Goal: Transaction & Acquisition: Obtain resource

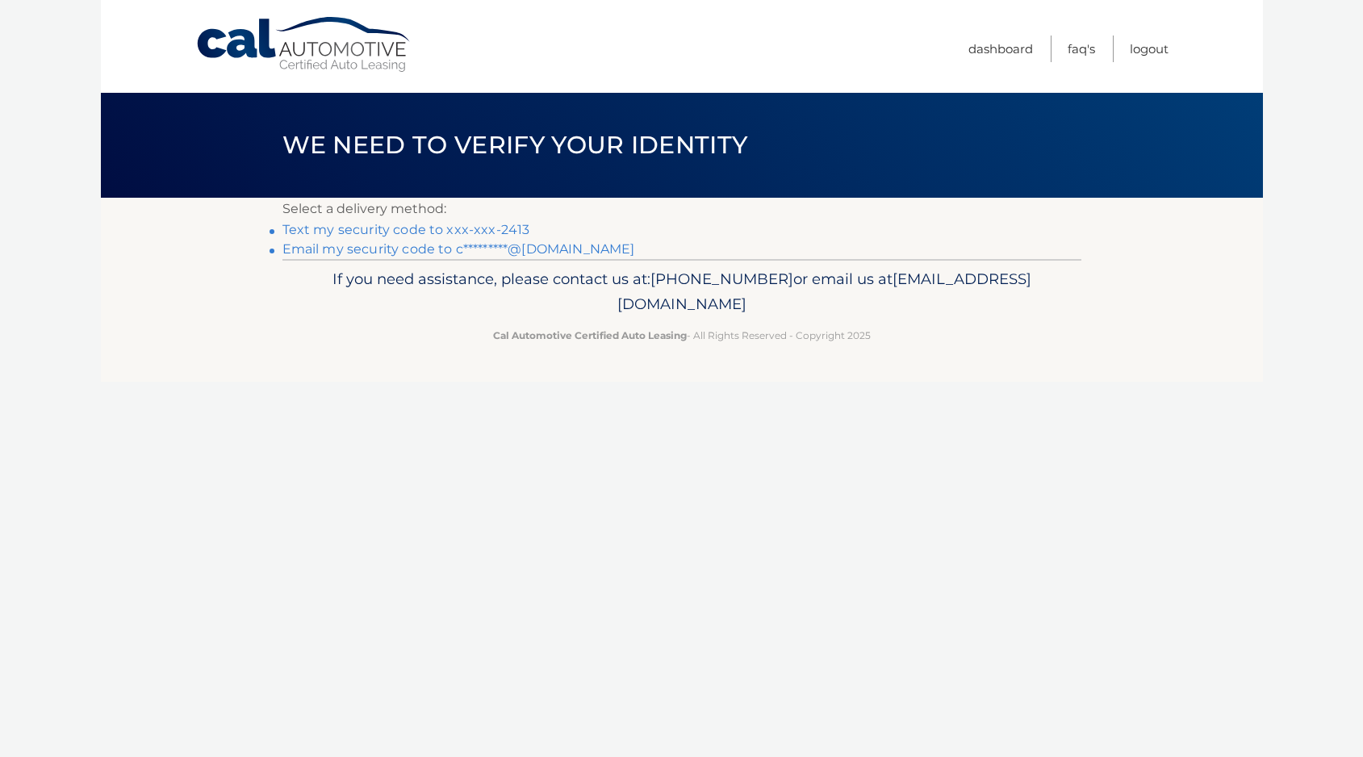
click at [478, 227] on link "Text my security code to xxx-xxx-2413" at bounding box center [406, 229] width 248 height 15
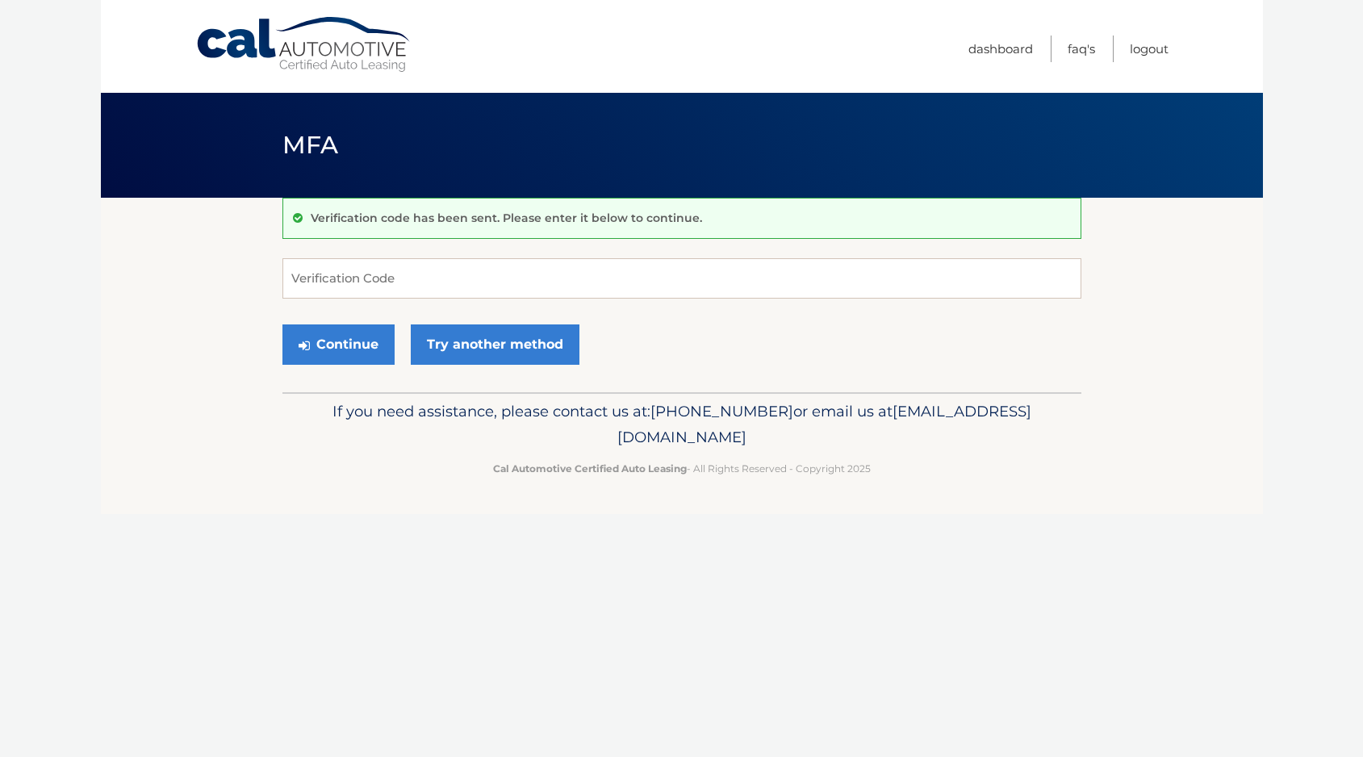
click at [436, 300] on form "Verification Code Continue Try another method" at bounding box center [681, 315] width 799 height 115
click at [456, 284] on input "Verification Code" at bounding box center [681, 278] width 799 height 40
type input "902442"
click at [337, 344] on button "Continue" at bounding box center [338, 344] width 112 height 40
click at [368, 350] on button "Continue" at bounding box center [338, 344] width 112 height 40
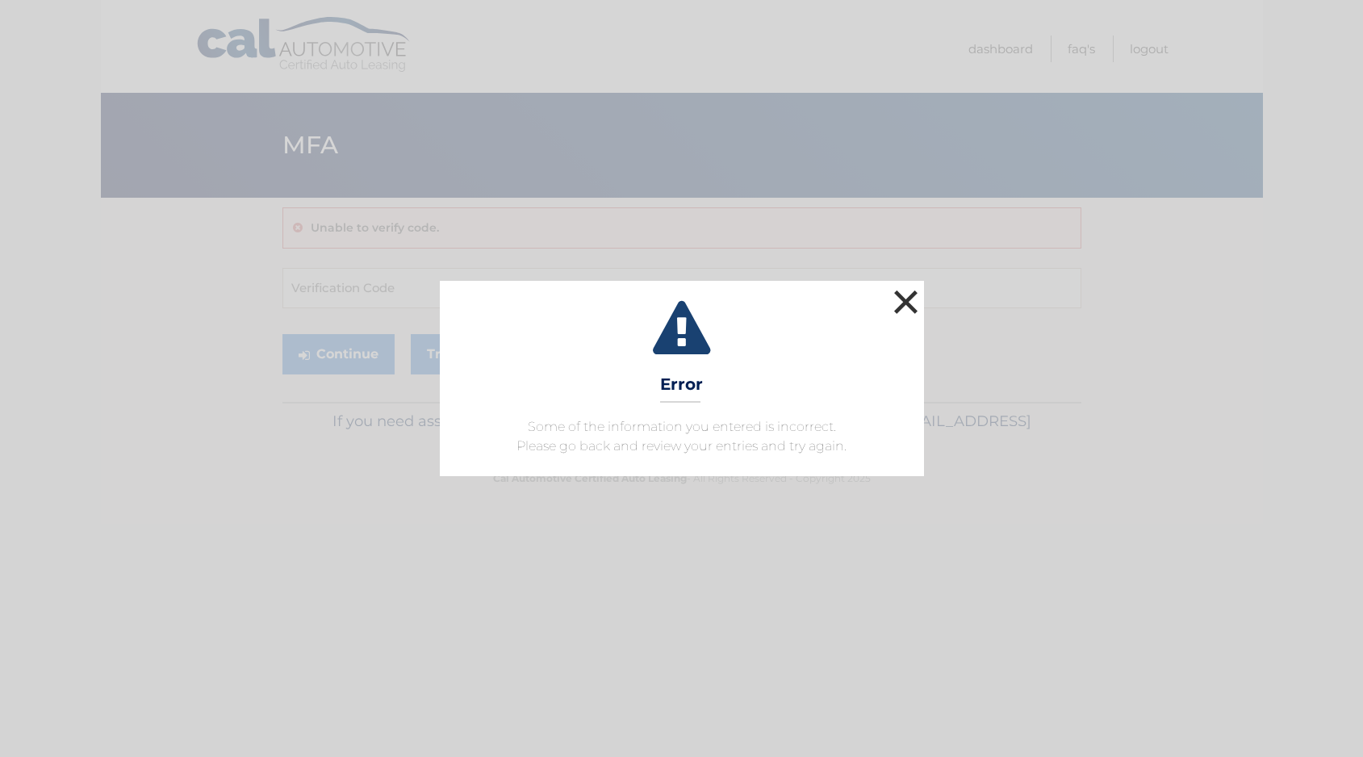
click at [900, 286] on button "×" at bounding box center [906, 302] width 32 height 32
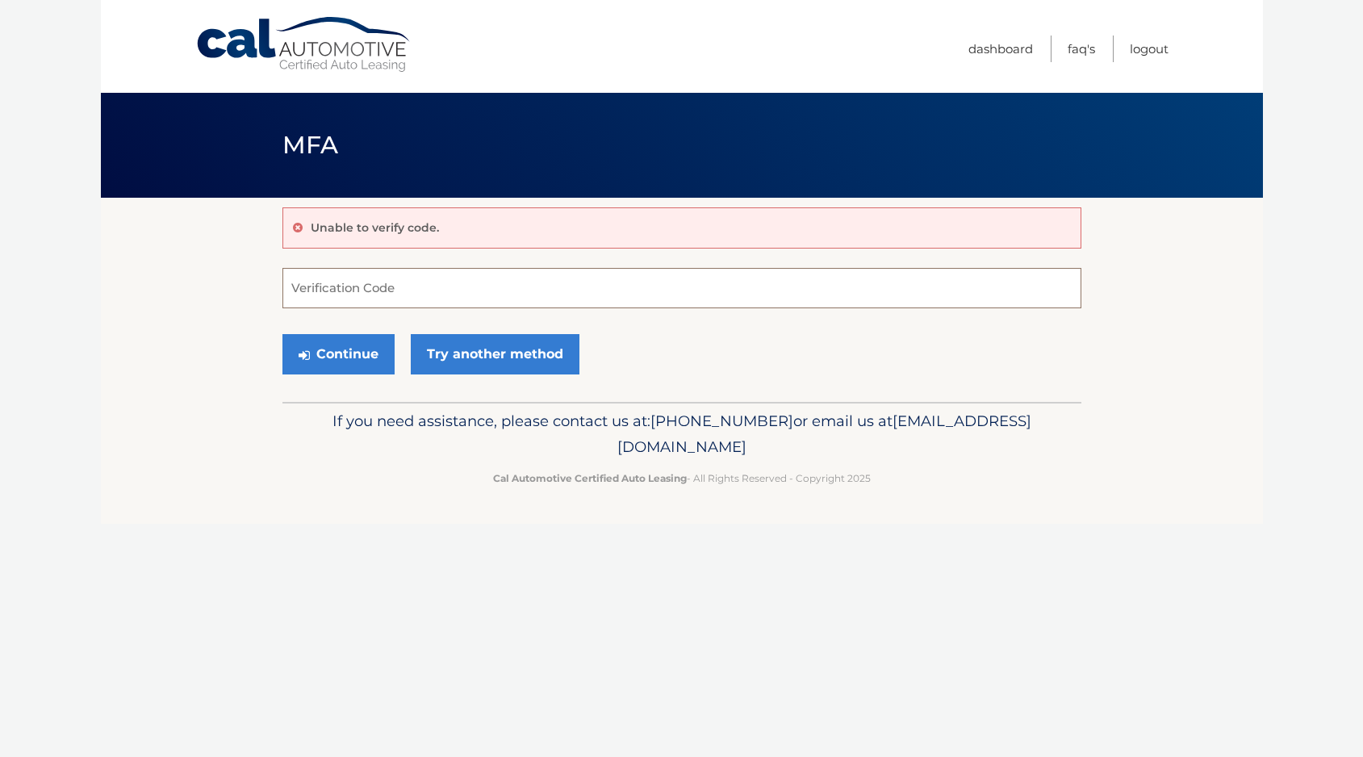
click at [670, 297] on input "Verification Code" at bounding box center [681, 288] width 799 height 40
type input "902442"
click at [337, 353] on button "Continue" at bounding box center [338, 354] width 112 height 40
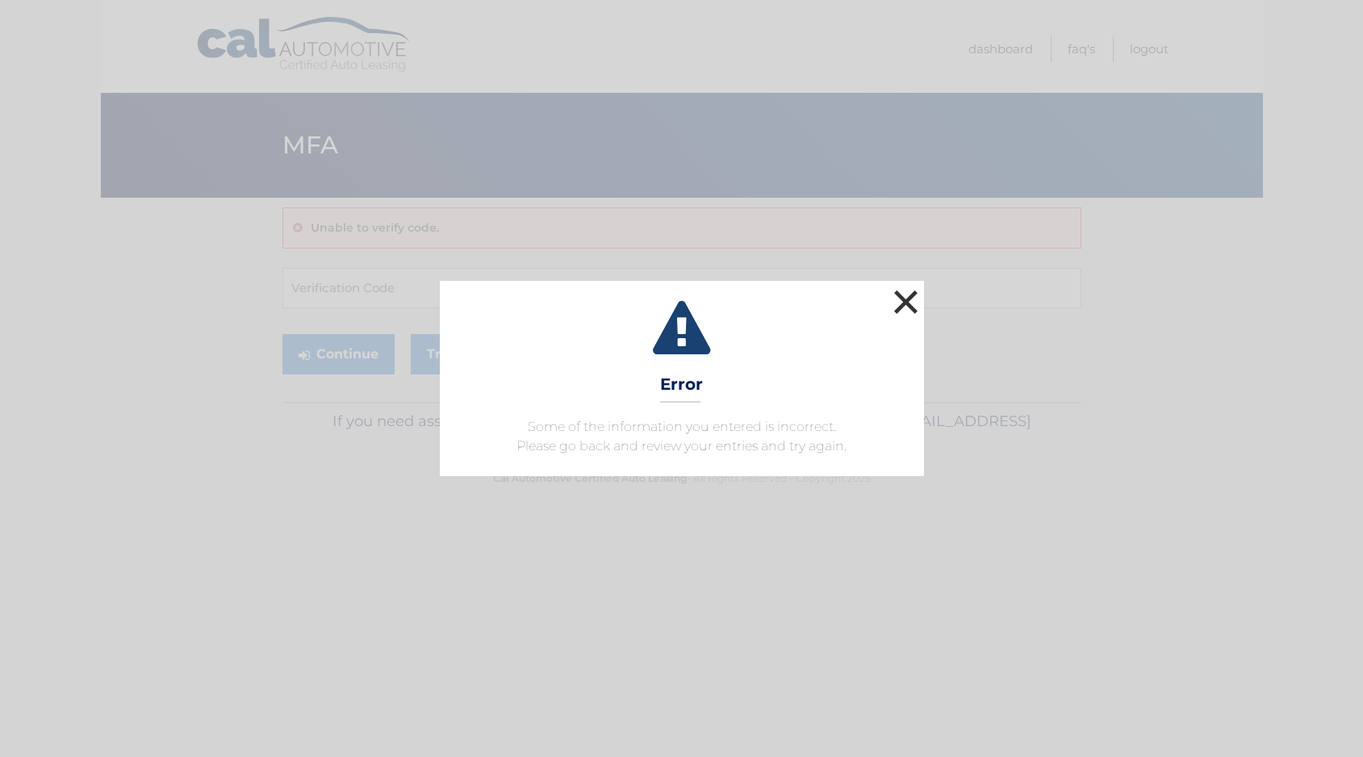
click at [910, 310] on button "×" at bounding box center [906, 302] width 32 height 32
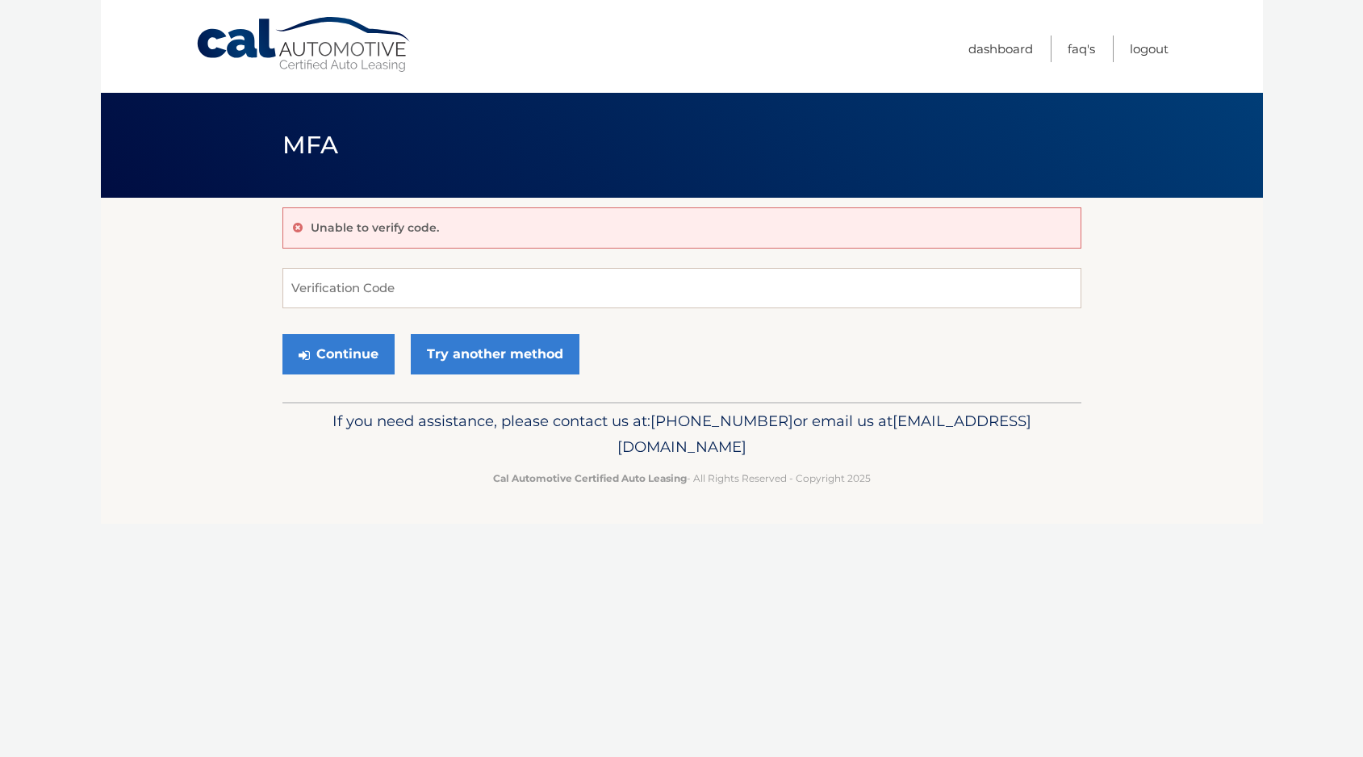
click at [370, 16] on link "Cal Automotive" at bounding box center [304, 44] width 218 height 57
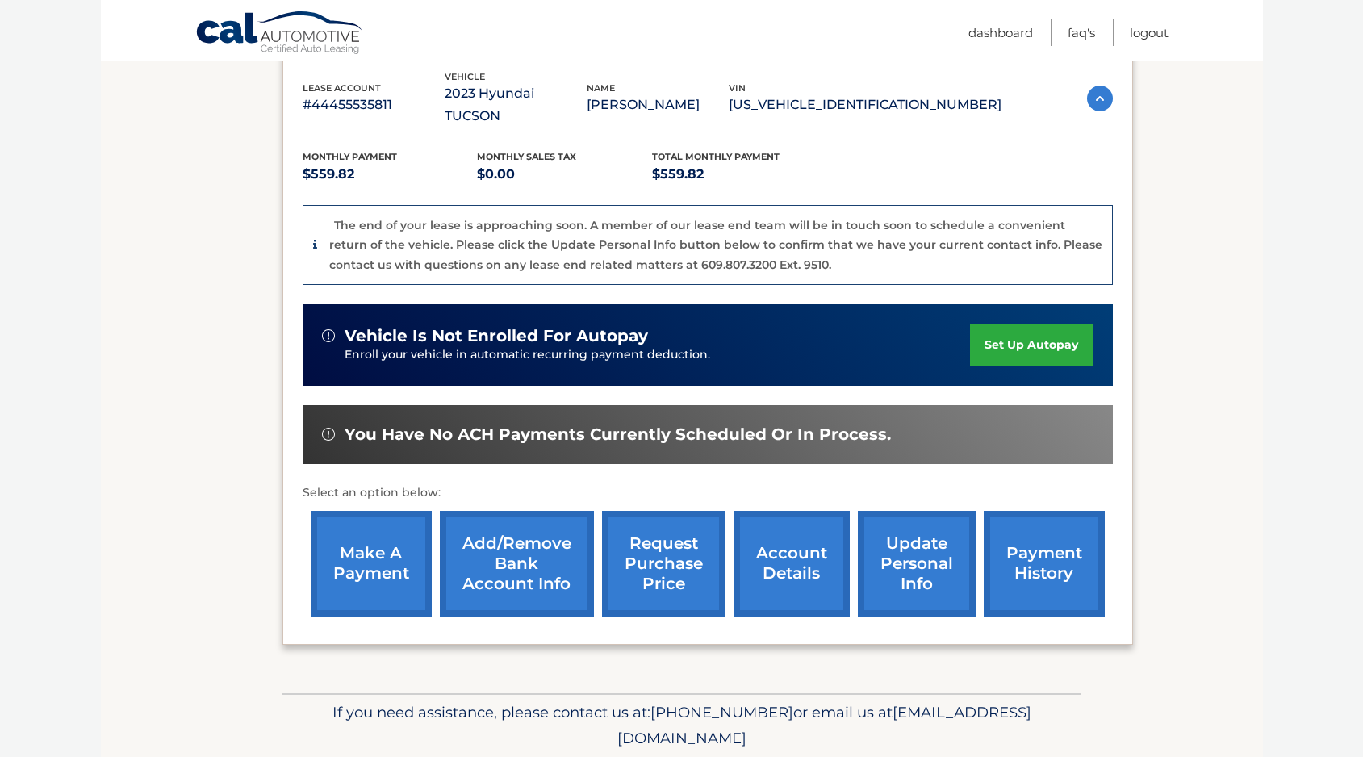
scroll to position [286, 0]
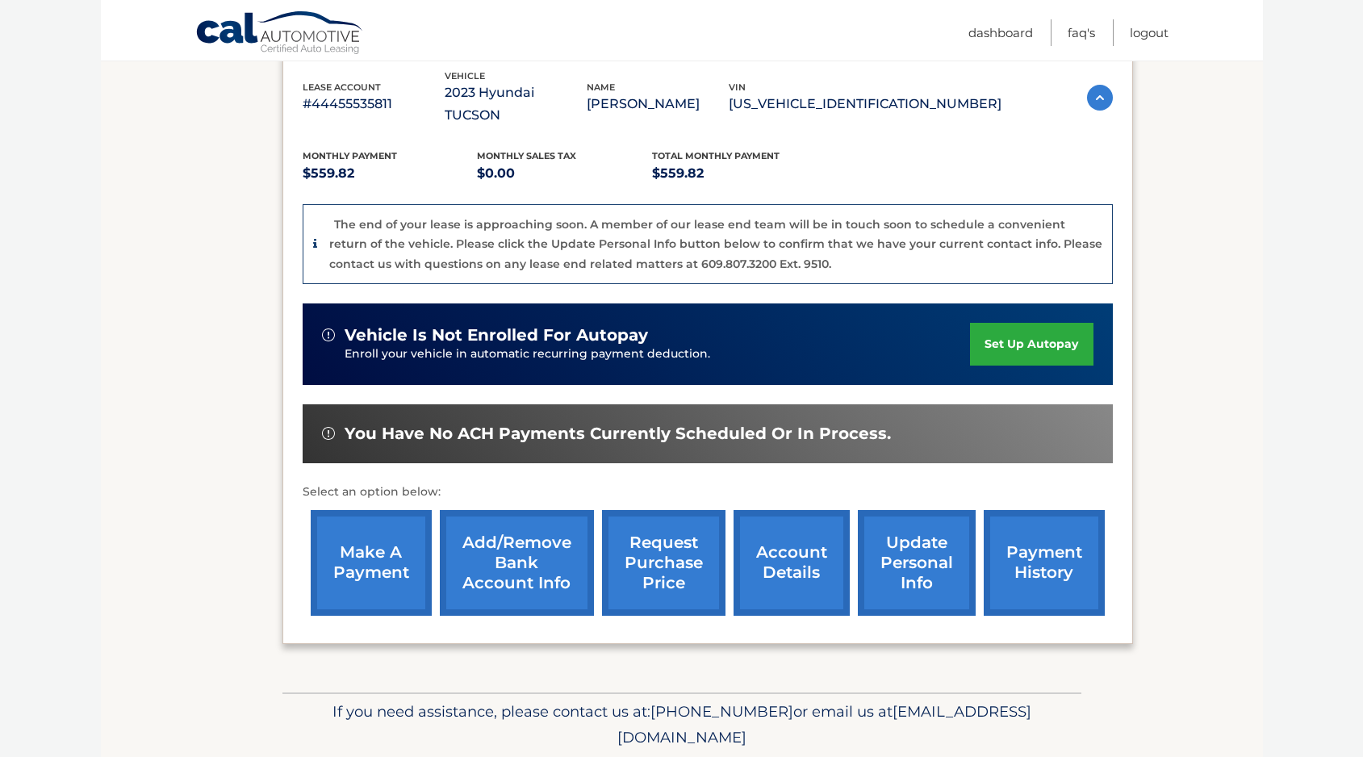
click at [676, 544] on link "request purchase price" at bounding box center [663, 563] width 123 height 106
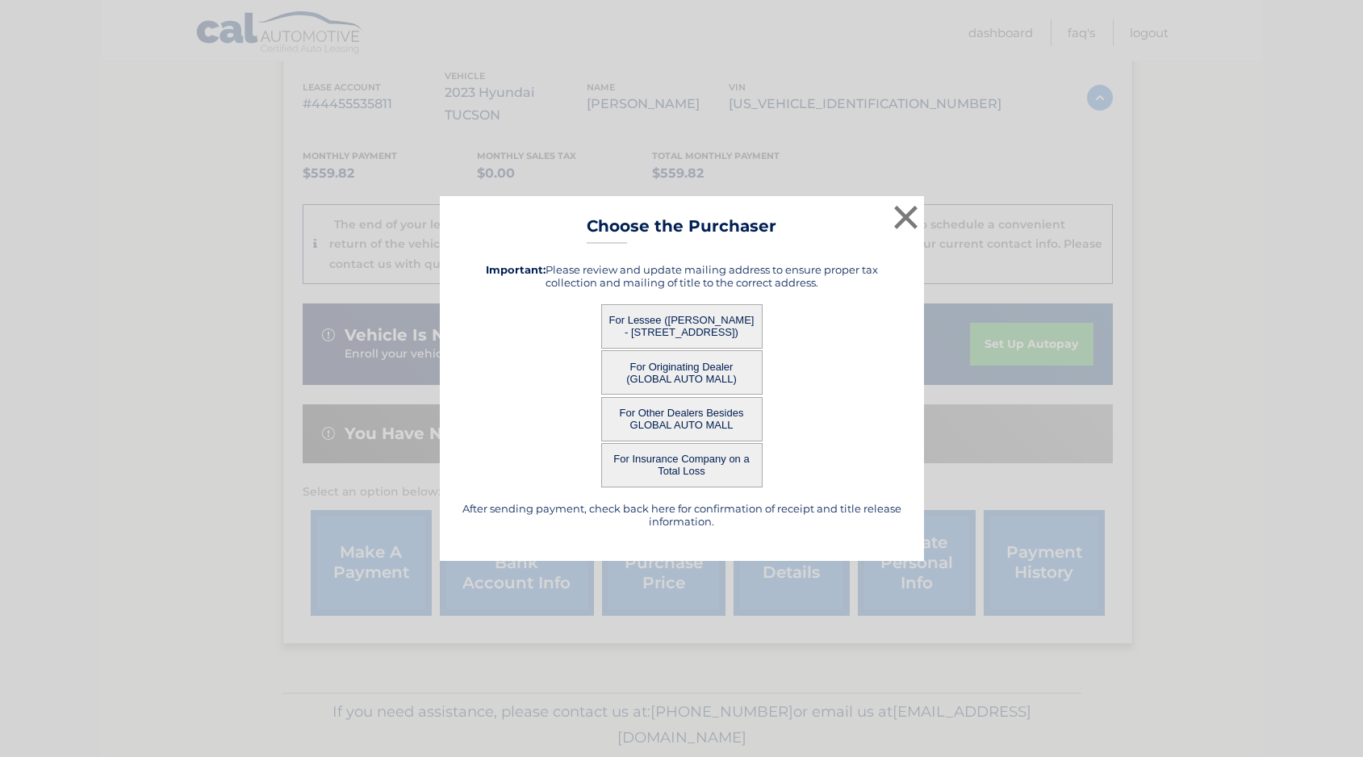
click at [694, 319] on button "For Lessee ([PERSON_NAME] - [STREET_ADDRESS])" at bounding box center [681, 326] width 161 height 44
click at [698, 318] on button "For Lessee ([PERSON_NAME] - [STREET_ADDRESS])" at bounding box center [681, 326] width 161 height 44
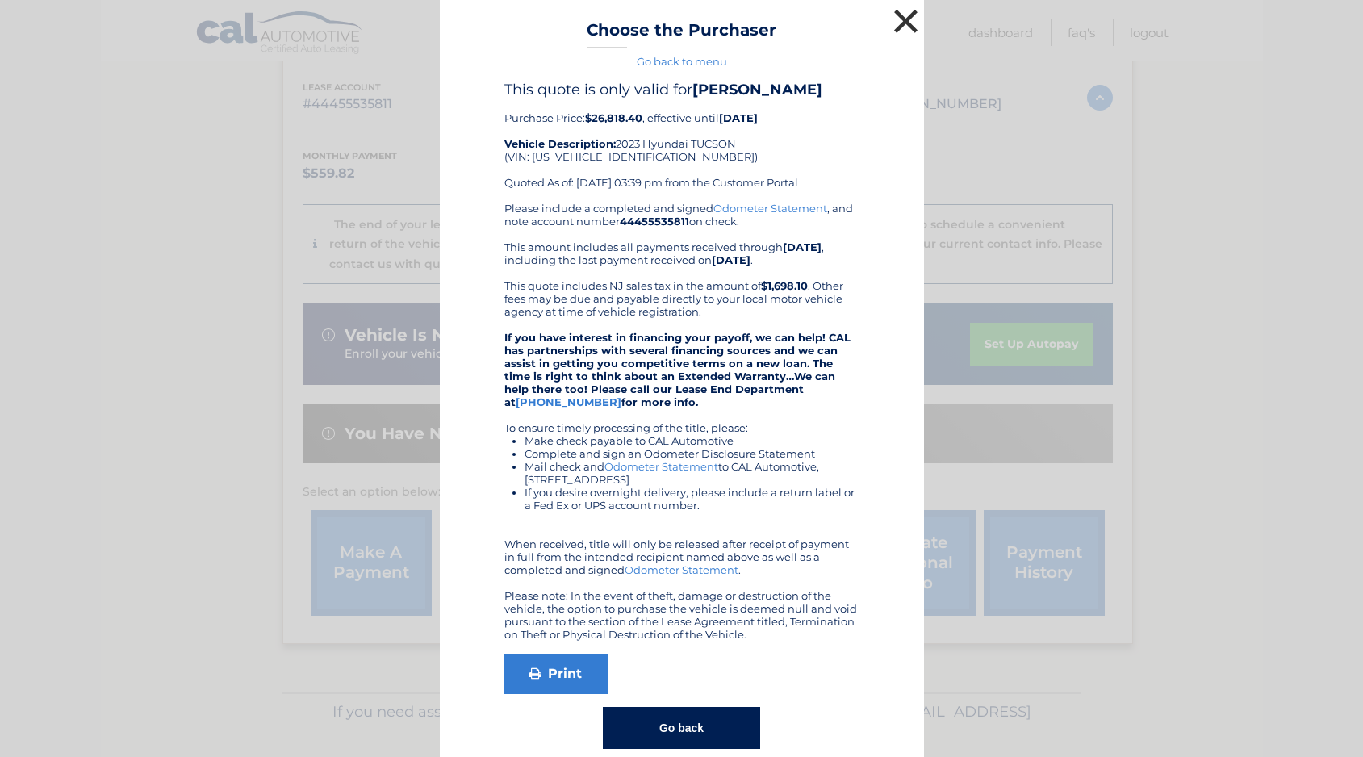
click at [915, 26] on button "×" at bounding box center [906, 21] width 32 height 32
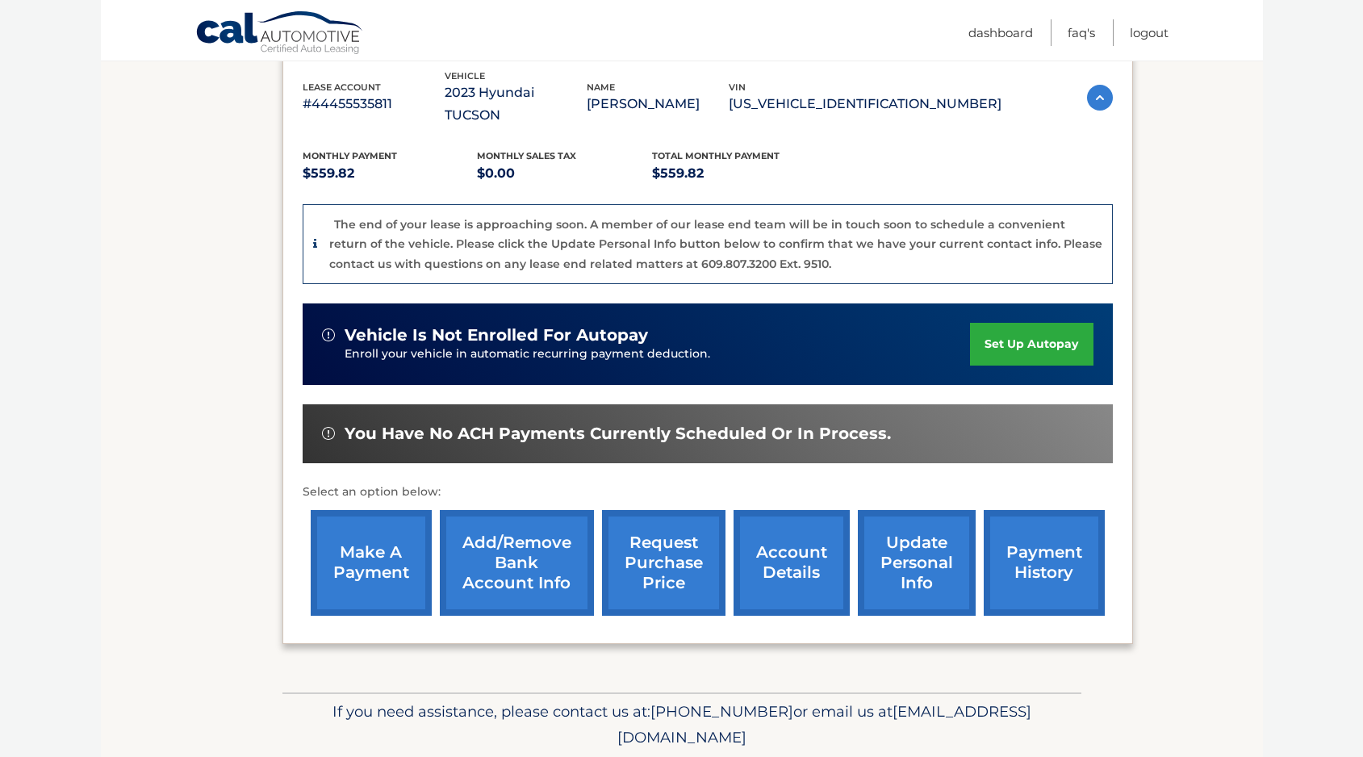
click at [652, 532] on link "request purchase price" at bounding box center [663, 563] width 123 height 106
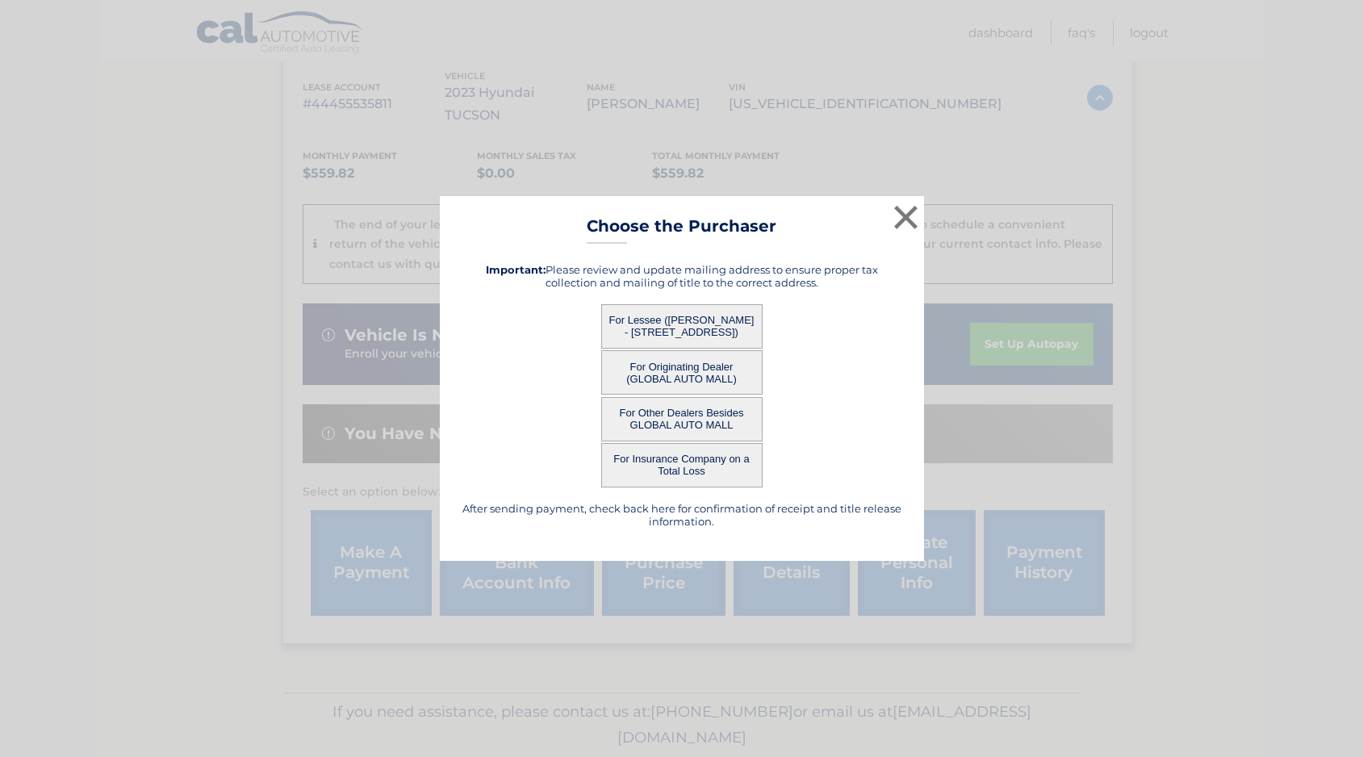
click at [671, 370] on button "For Originating Dealer (GLOBAL AUTO MALL)" at bounding box center [681, 372] width 161 height 44
click at [727, 371] on button "For Originating Dealer (GLOBAL AUTO MALL)" at bounding box center [681, 372] width 161 height 44
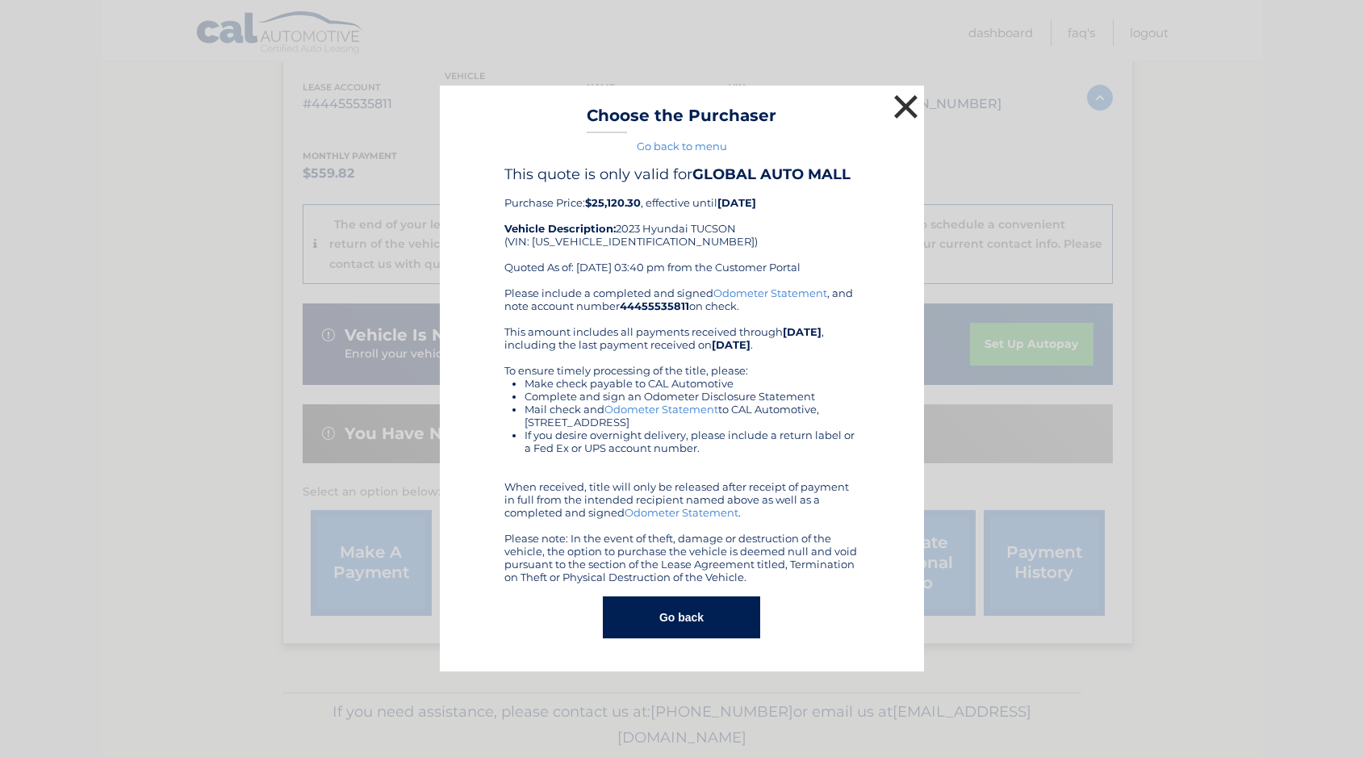
click at [896, 123] on button "×" at bounding box center [906, 106] width 32 height 32
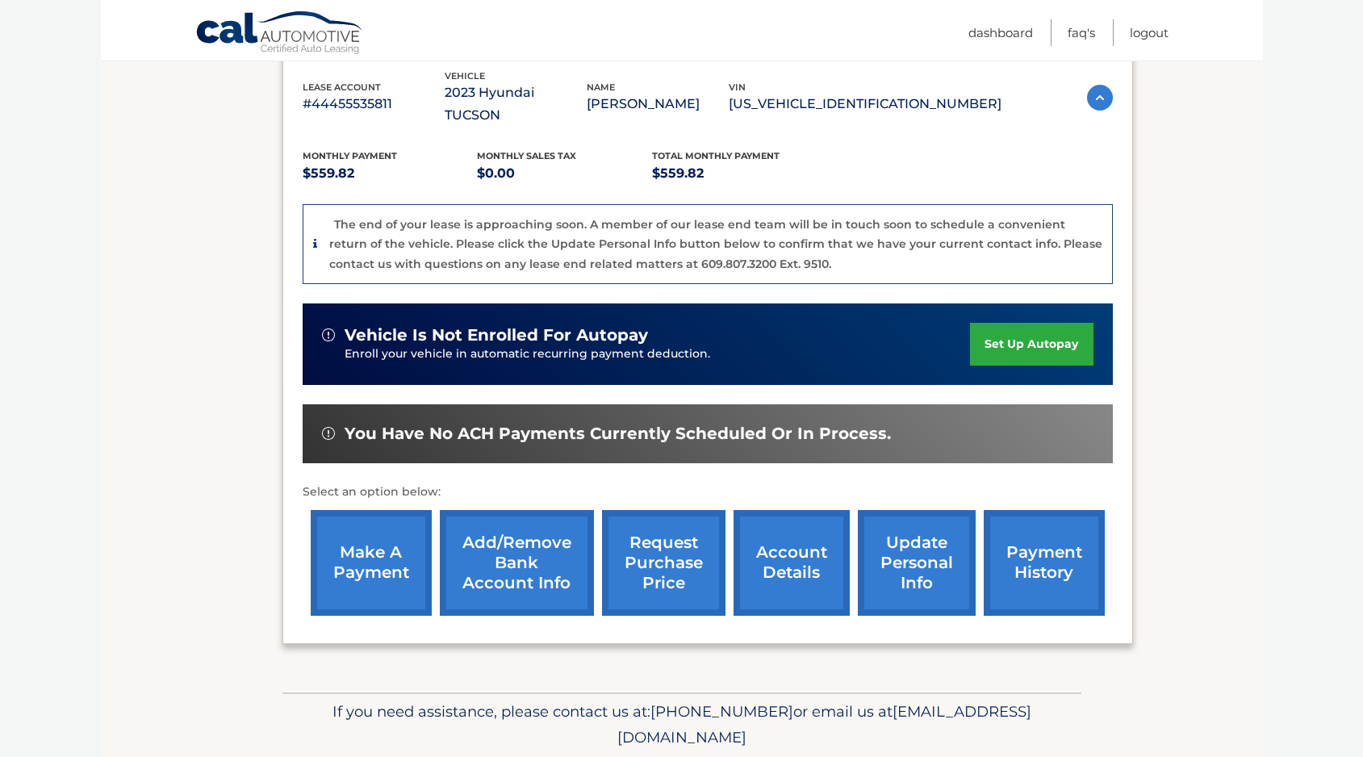
click at [628, 543] on link "request purchase price" at bounding box center [663, 563] width 123 height 106
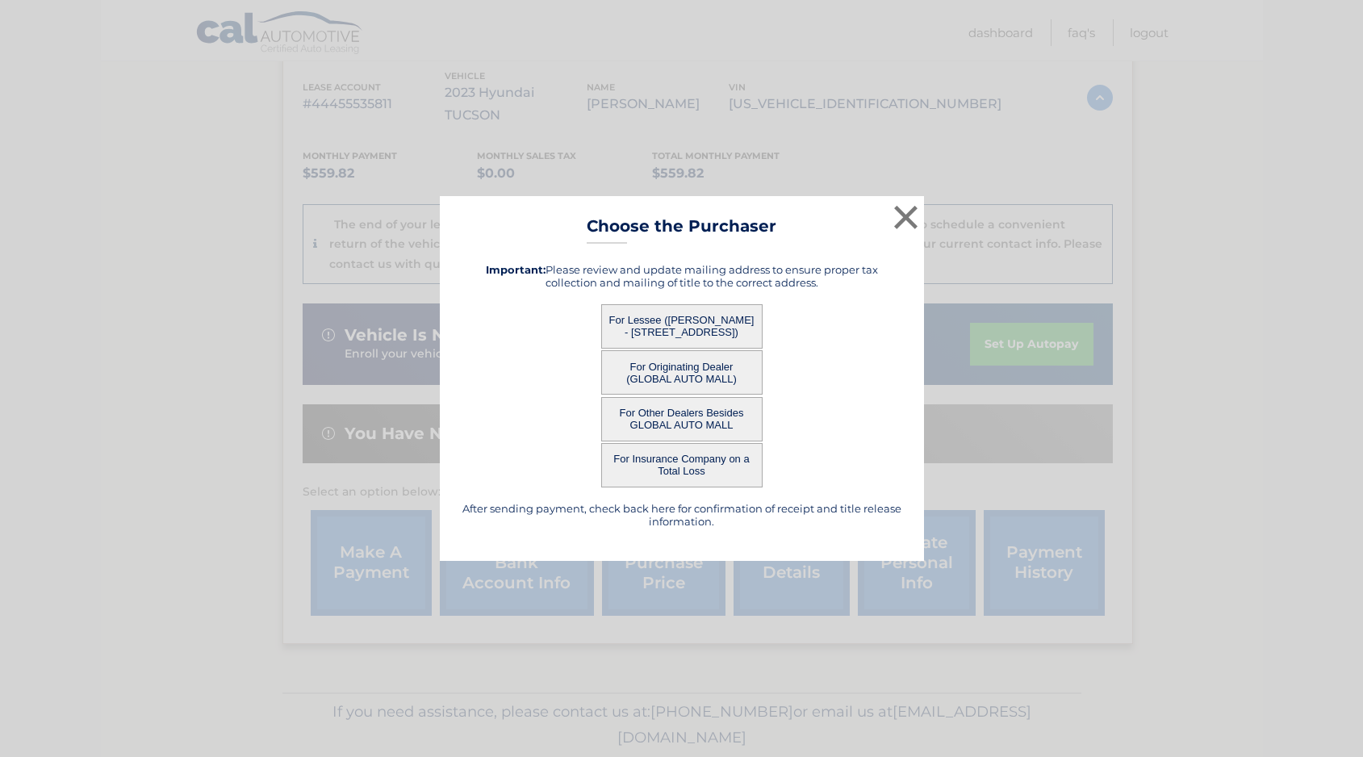
click at [669, 311] on button "For Lessee ([PERSON_NAME] - [STREET_ADDRESS])" at bounding box center [681, 326] width 161 height 44
click at [644, 328] on button "For Lessee ([PERSON_NAME] - [STREET_ADDRESS])" at bounding box center [681, 326] width 161 height 44
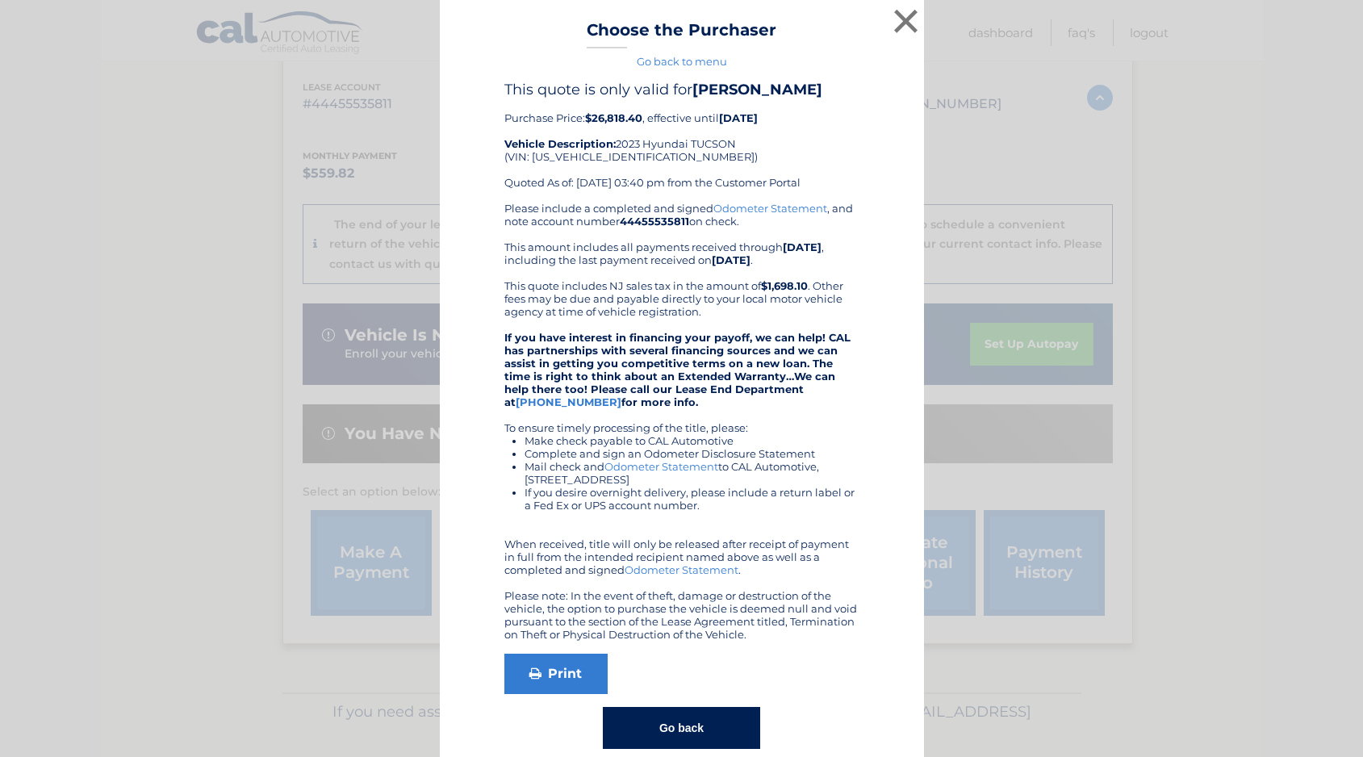
click at [659, 311] on div "Please include a completed and signed Odometer Statement , and note account num…" at bounding box center [681, 421] width 355 height 439
click at [997, 123] on div "× Choose the Purchaser Go back to menu After sending payment, check back here f…" at bounding box center [681, 391] width 1350 height 782
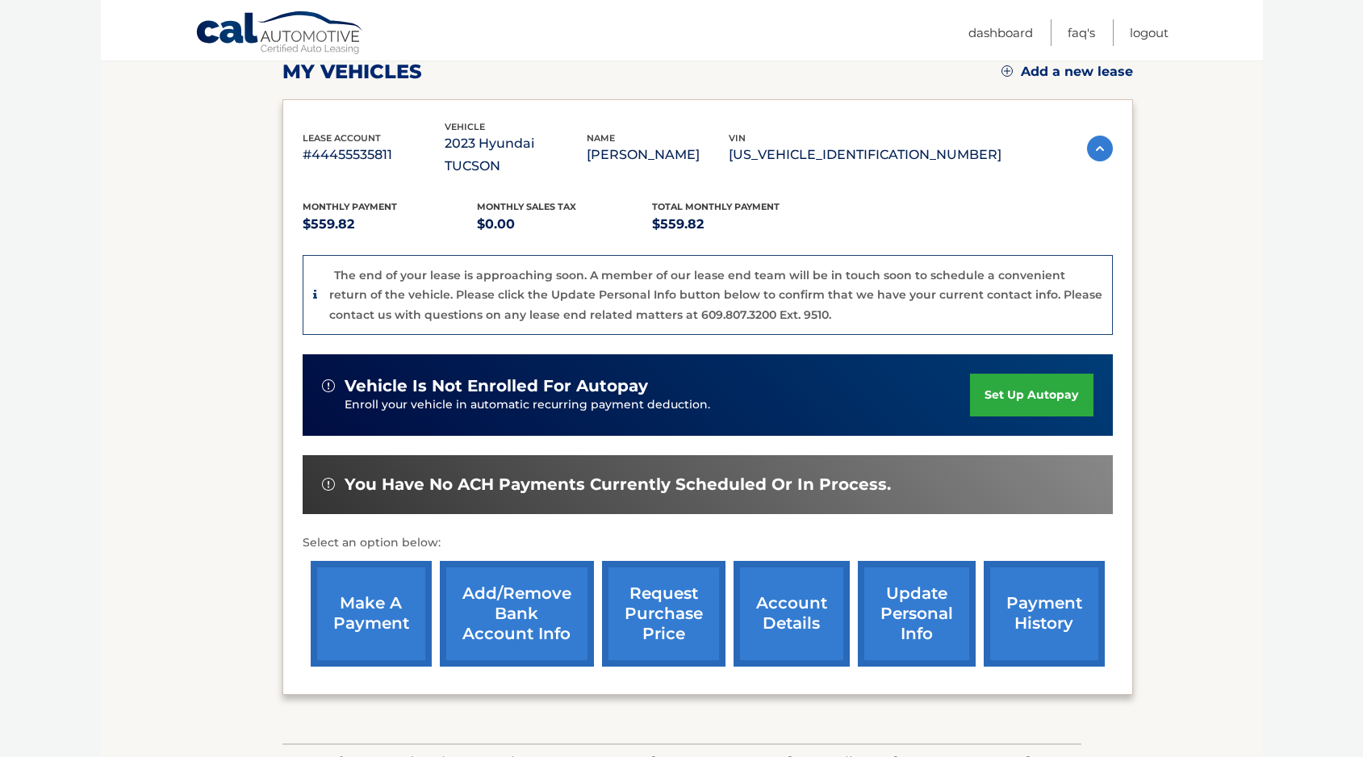
scroll to position [234, 0]
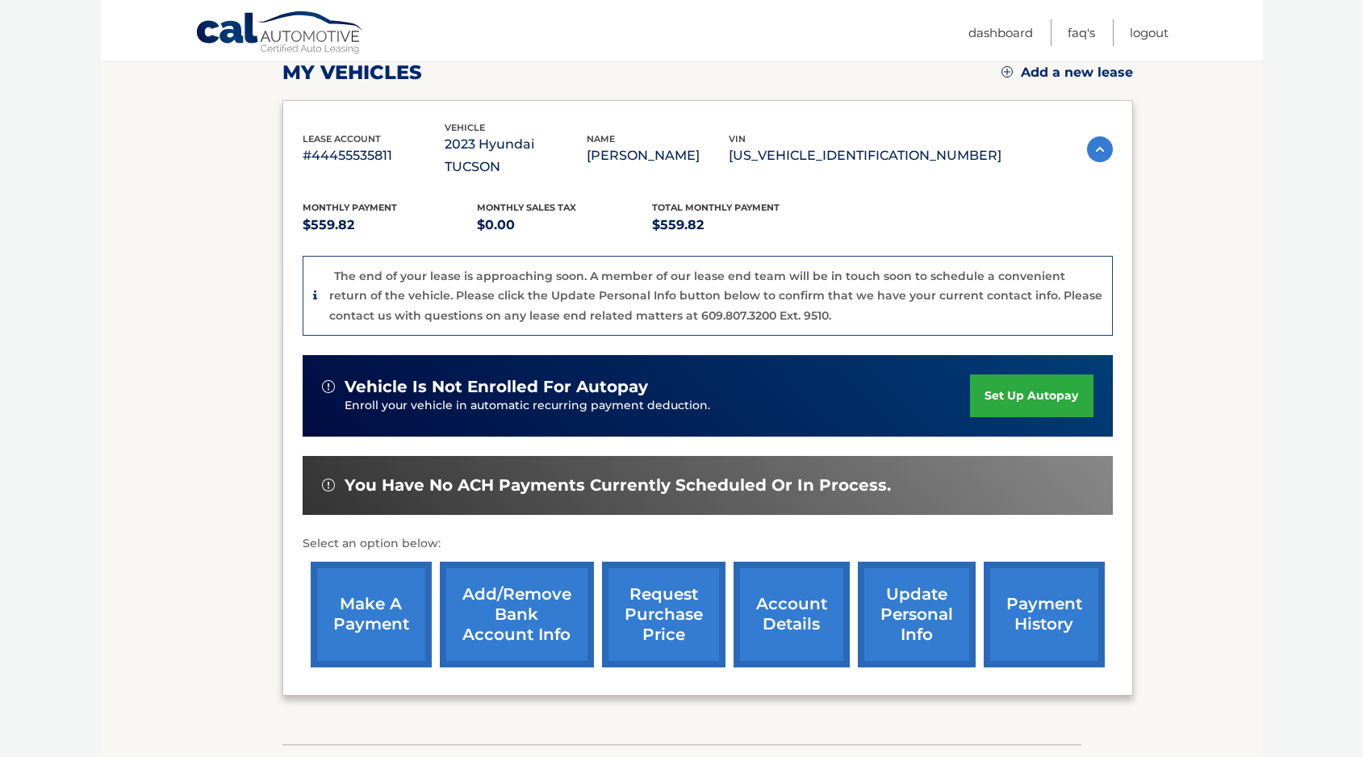
click at [657, 562] on link "request purchase price" at bounding box center [663, 615] width 123 height 106
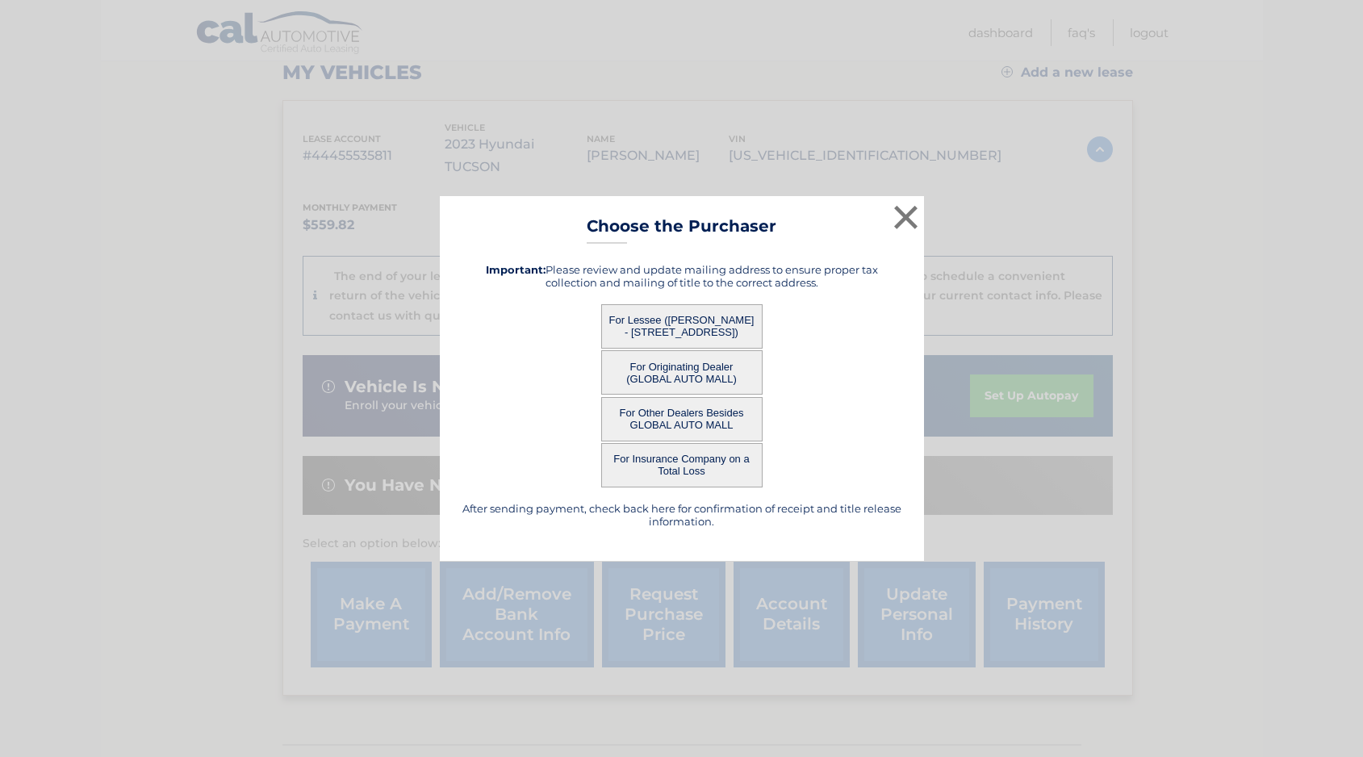
click at [726, 332] on button "For Lessee ([PERSON_NAME] - [STREET_ADDRESS])" at bounding box center [681, 326] width 161 height 44
click at [726, 336] on button "For Lessee ([PERSON_NAME] - [STREET_ADDRESS])" at bounding box center [681, 326] width 161 height 44
click at [653, 332] on button "For Lessee ([PERSON_NAME] - [STREET_ADDRESS])" at bounding box center [681, 326] width 161 height 44
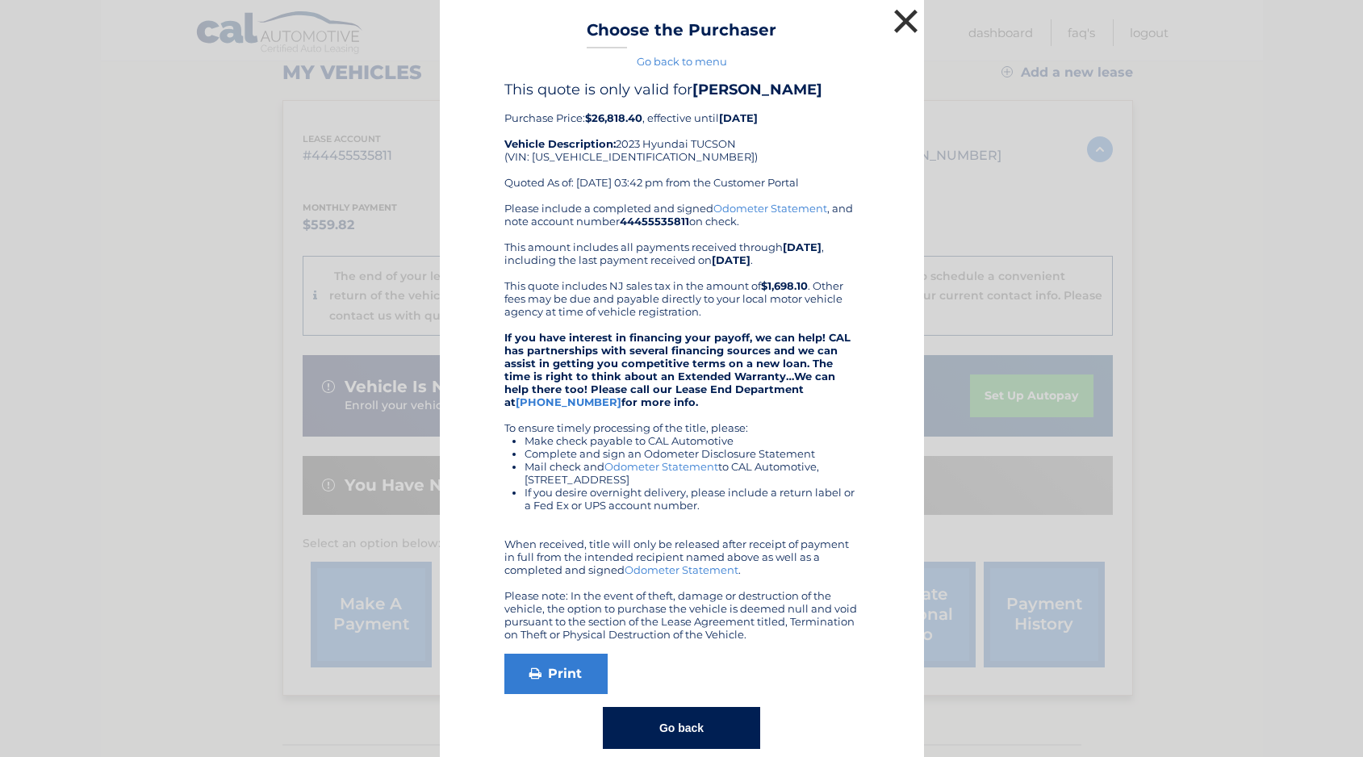
click at [911, 36] on button "×" at bounding box center [906, 21] width 32 height 32
